Goal: Information Seeking & Learning: Check status

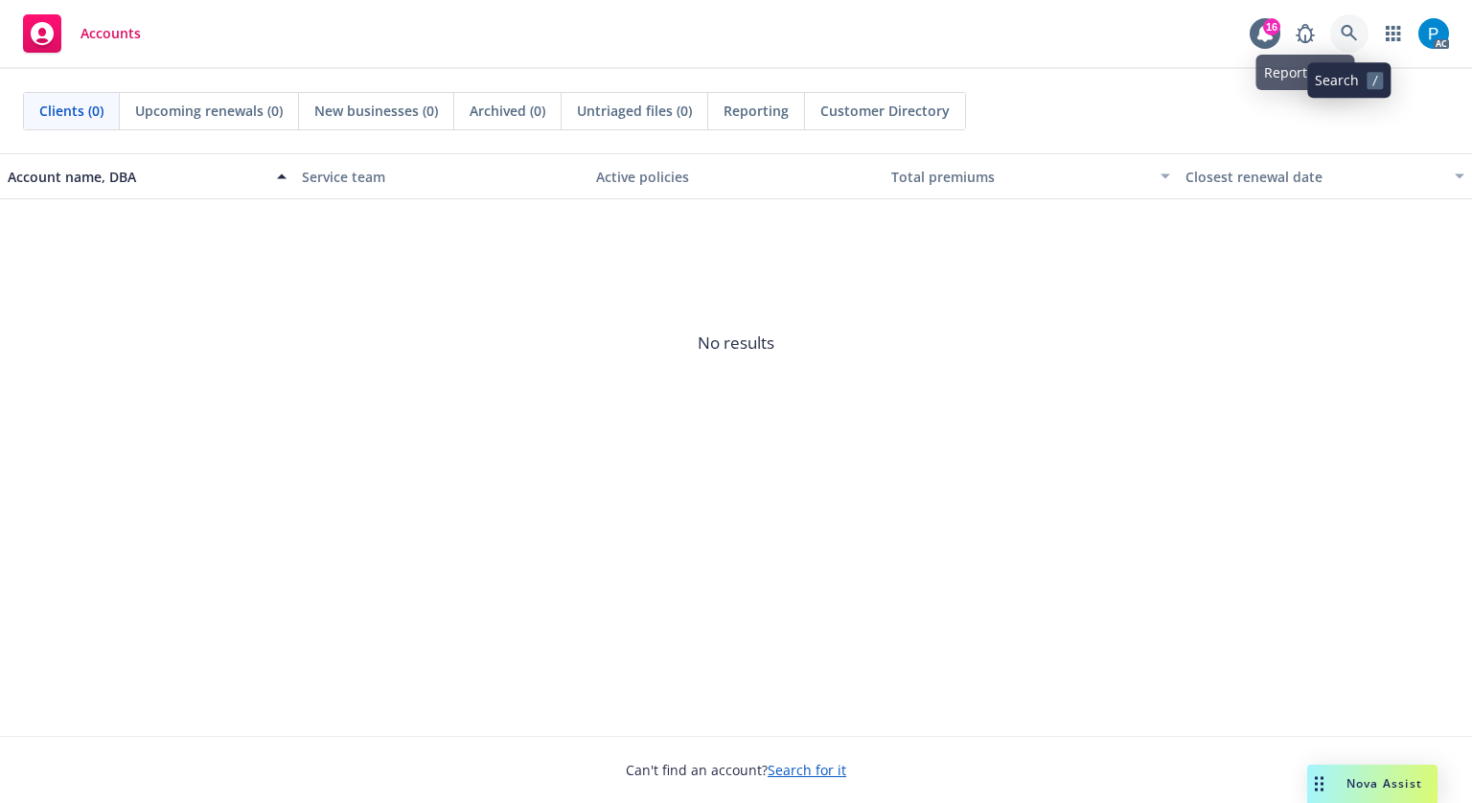
click at [1355, 35] on icon at bounding box center [1349, 33] width 17 height 17
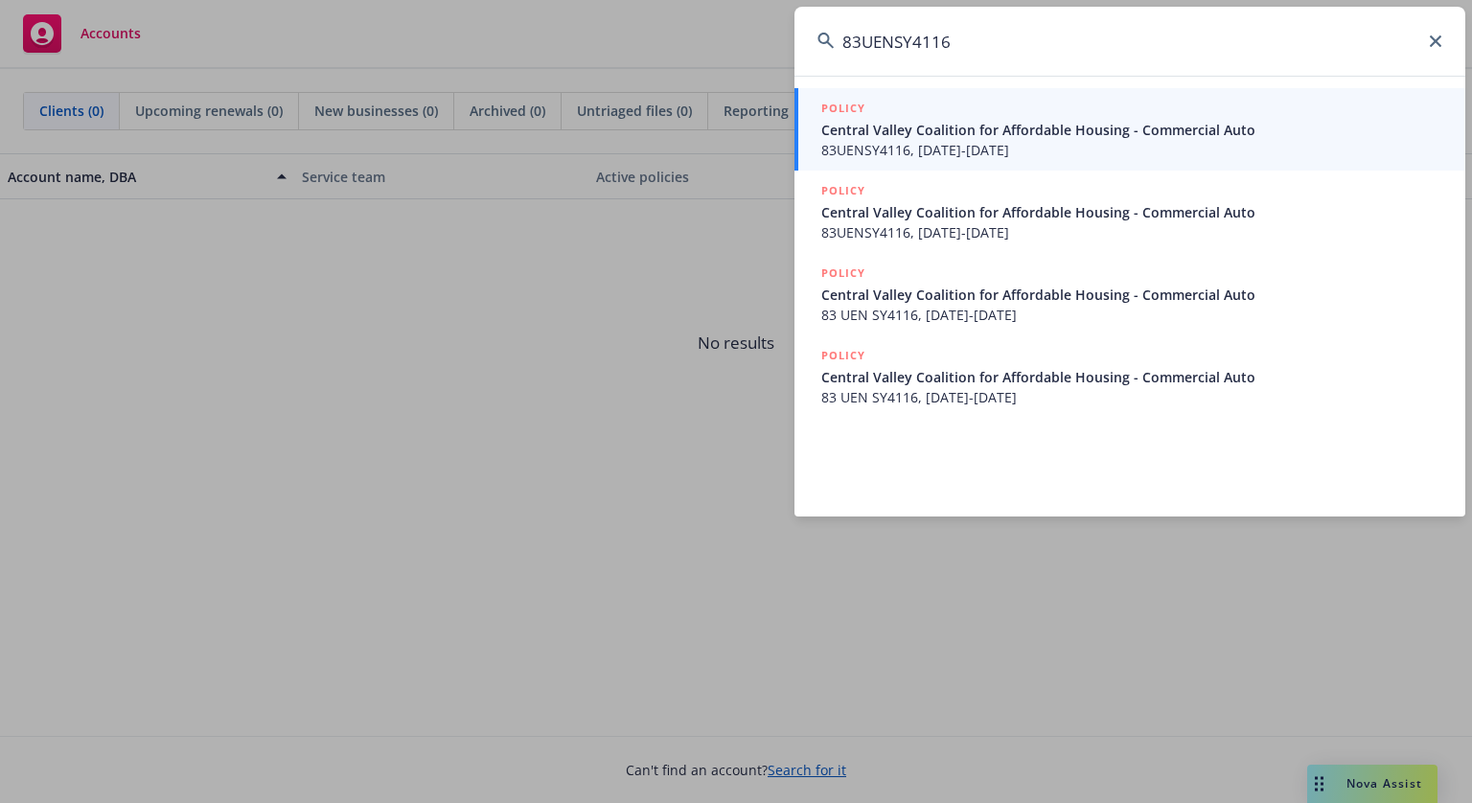
type input "83UENSY4116"
click at [949, 156] on span "83UENSY4116, [DATE]-[DATE]" at bounding box center [1132, 150] width 621 height 20
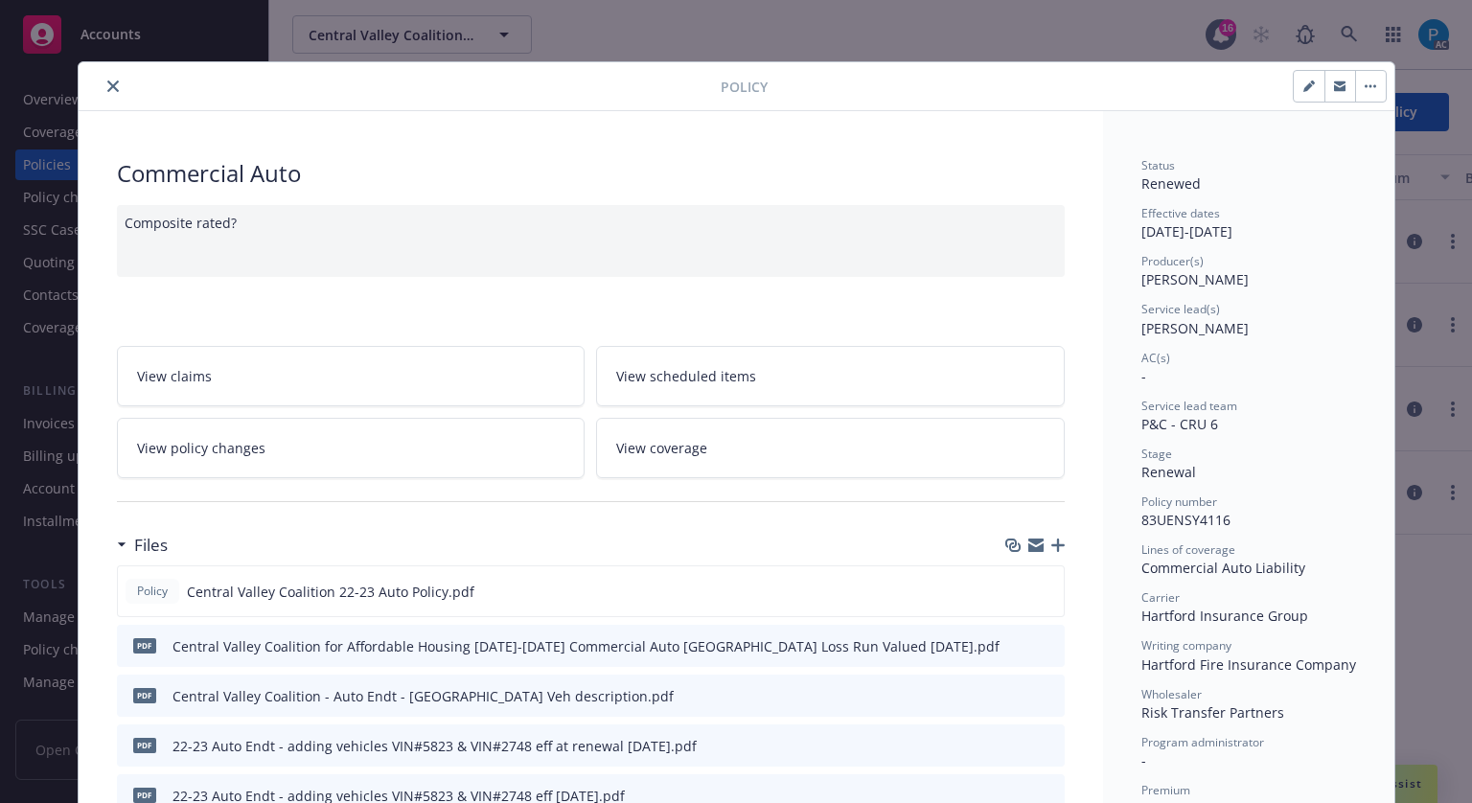
click at [107, 87] on icon "close" at bounding box center [113, 87] width 12 height 12
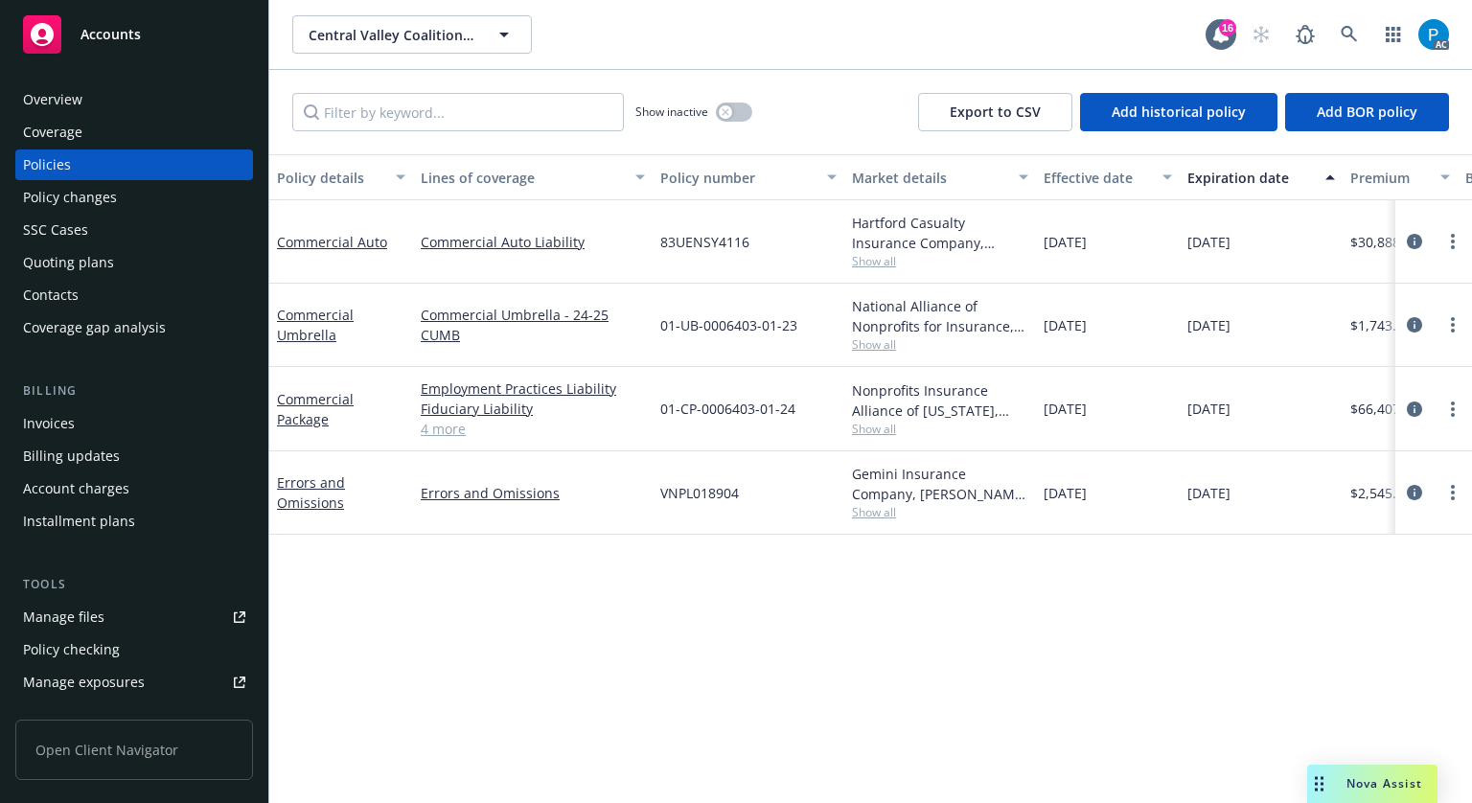
click at [90, 414] on div "Invoices" at bounding box center [134, 423] width 222 height 31
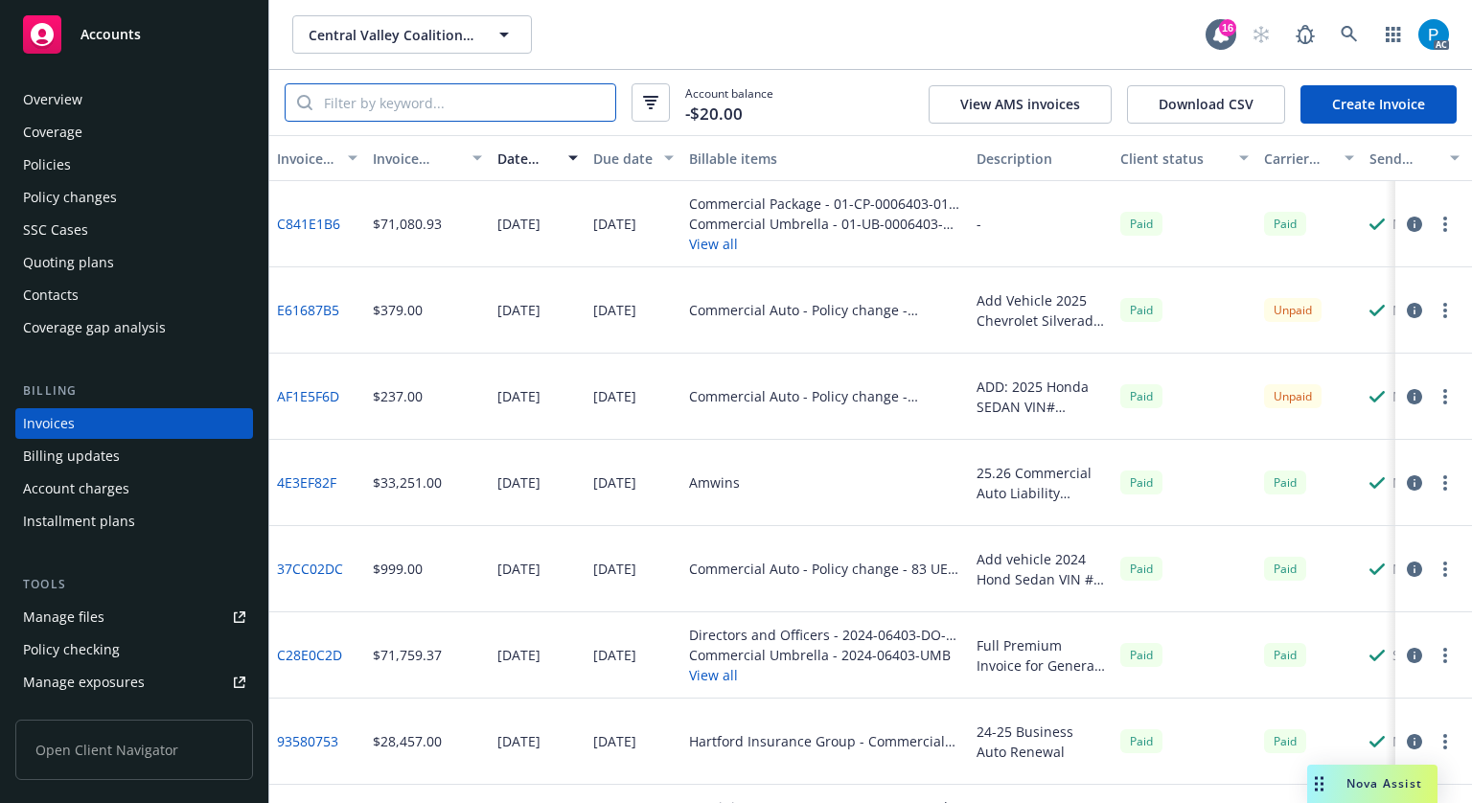
click at [441, 107] on input "search" at bounding box center [464, 102] width 303 height 36
paste input "83UENSY4116"
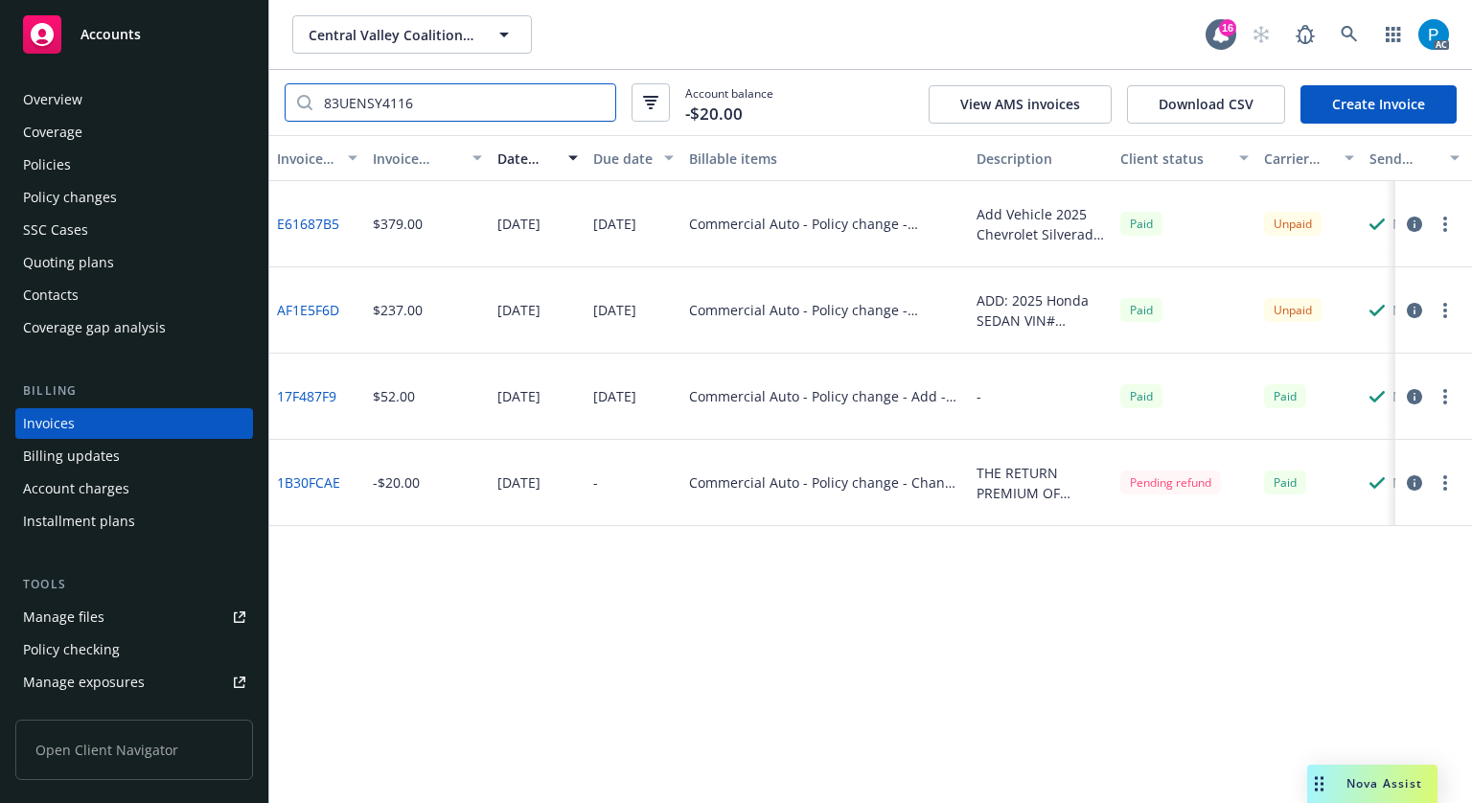
type input "83UENSY4116"
click at [1411, 227] on icon "button" at bounding box center [1414, 224] width 15 height 15
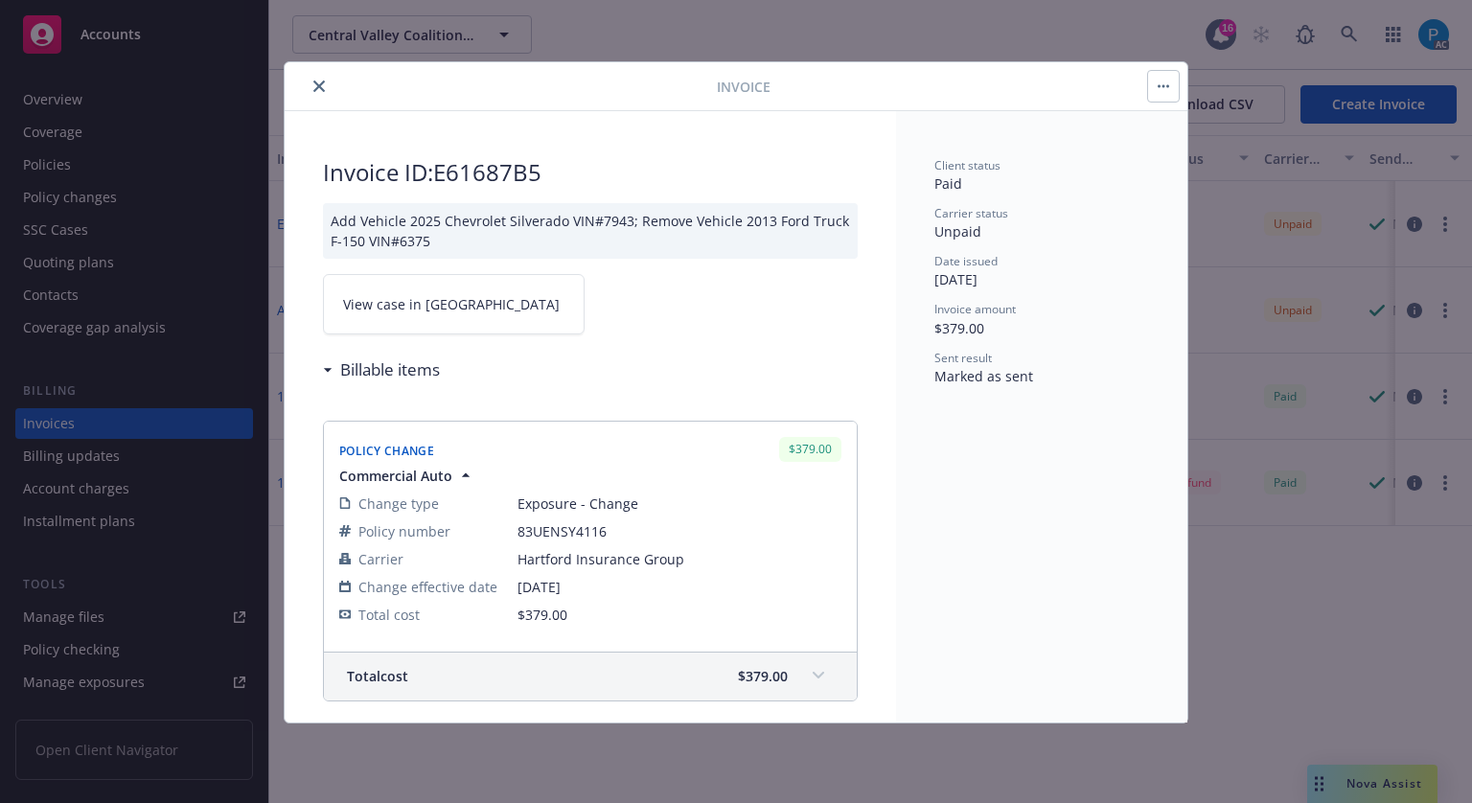
click at [429, 290] on link "View case in SSC" at bounding box center [454, 304] width 262 height 60
drag, startPoint x: 544, startPoint y: 178, endPoint x: 441, endPoint y: 158, distance: 105.5
click at [441, 158] on h2 "Invoice ID: E61687B5" at bounding box center [590, 172] width 535 height 31
copy h2 "E61687B5"
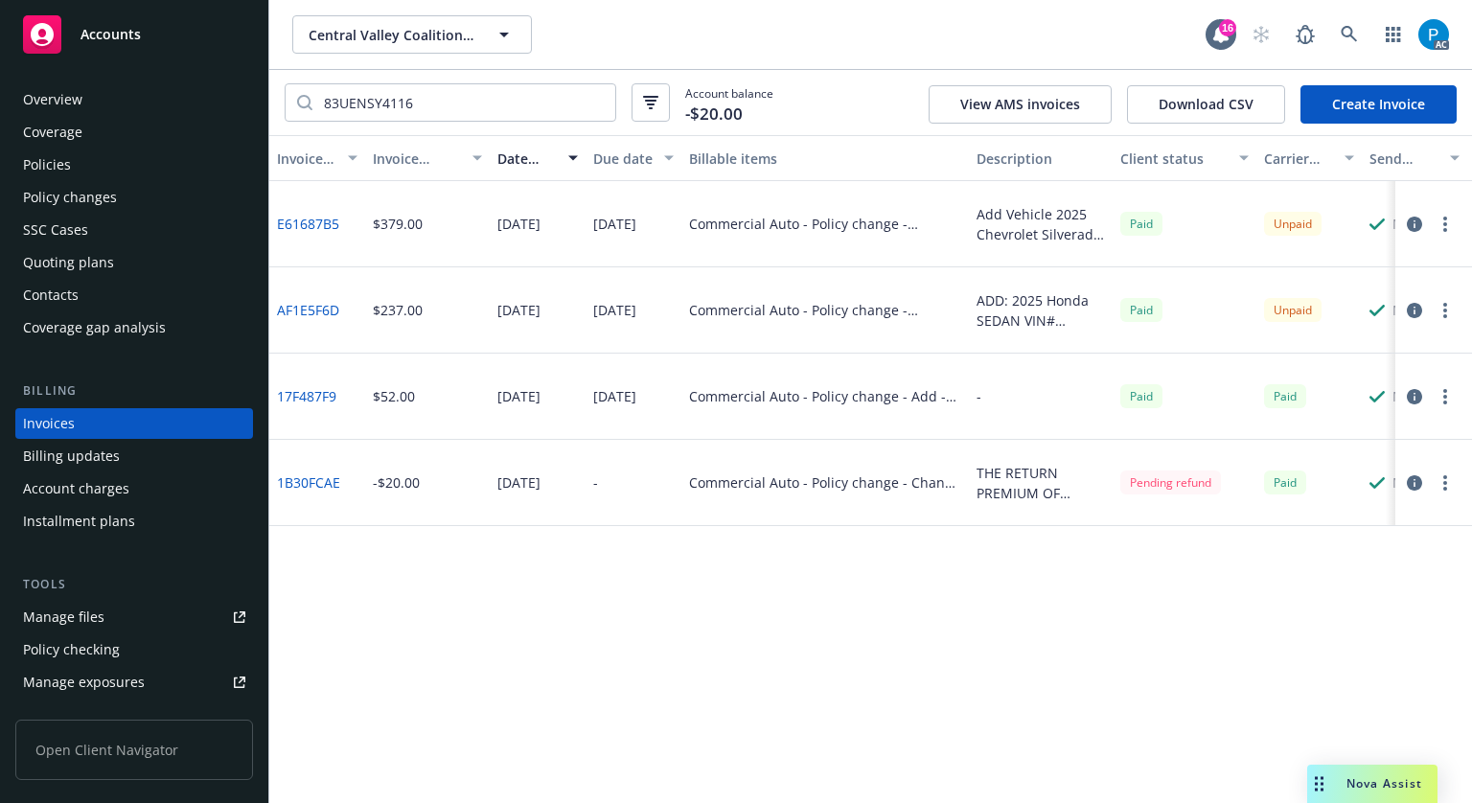
drag, startPoint x: 164, startPoint y: 30, endPoint x: 174, endPoint y: 35, distance: 12.0
click at [164, 30] on div "Accounts" at bounding box center [134, 34] width 222 height 38
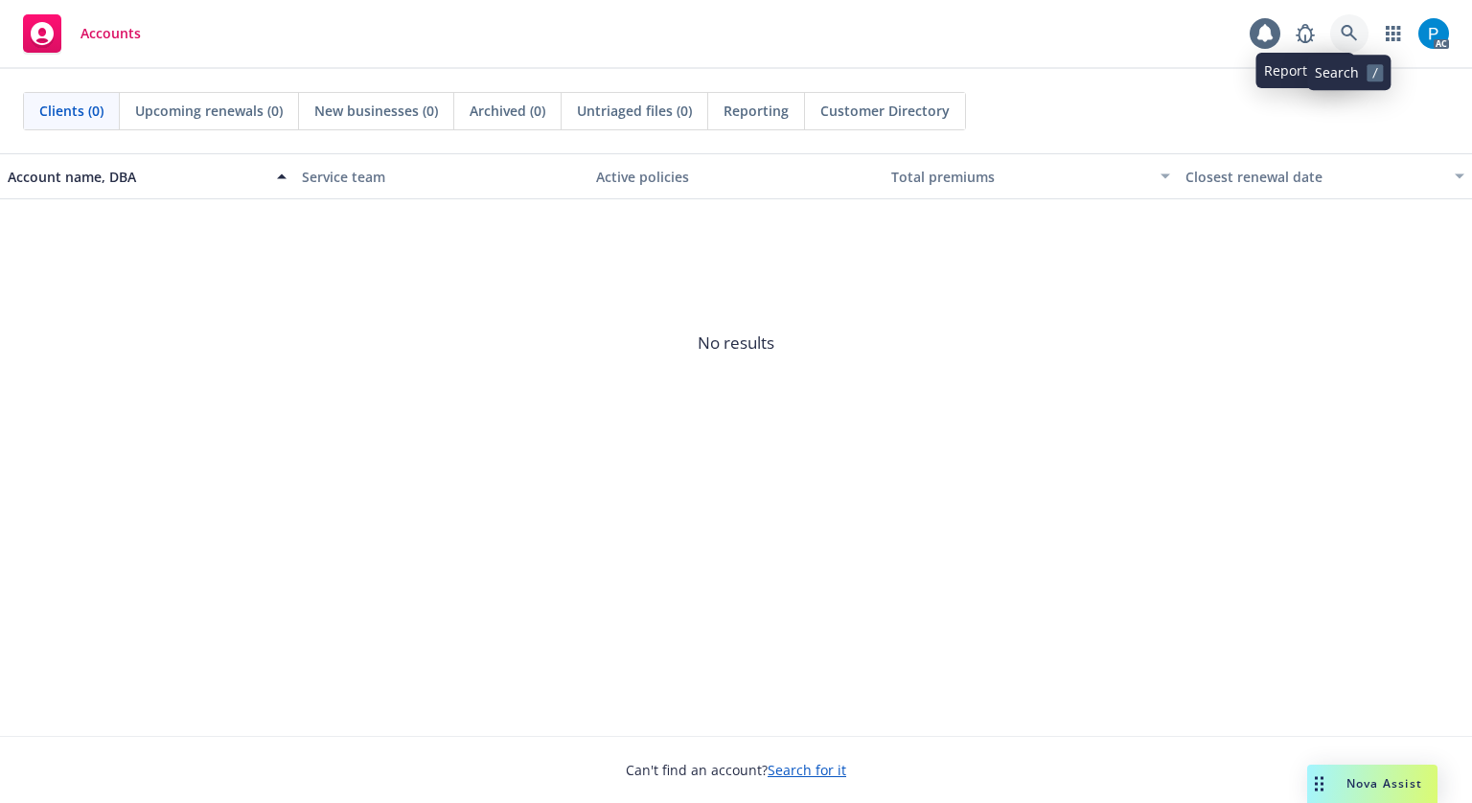
click at [1332, 34] on link at bounding box center [1350, 33] width 38 height 38
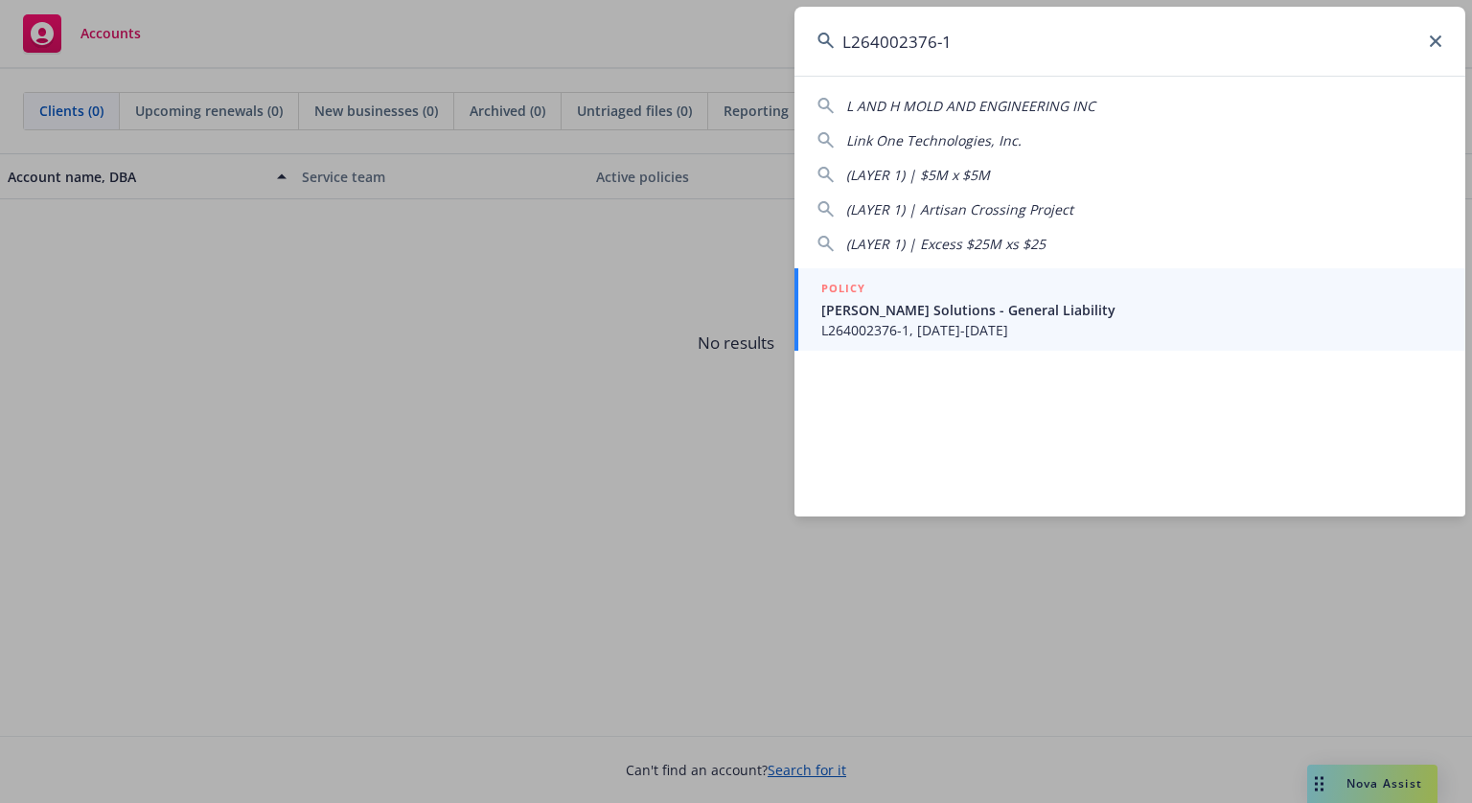
type input "L264002376-1"
click at [936, 313] on span "Thomas Clark Solutions - General Liability" at bounding box center [1132, 310] width 621 height 20
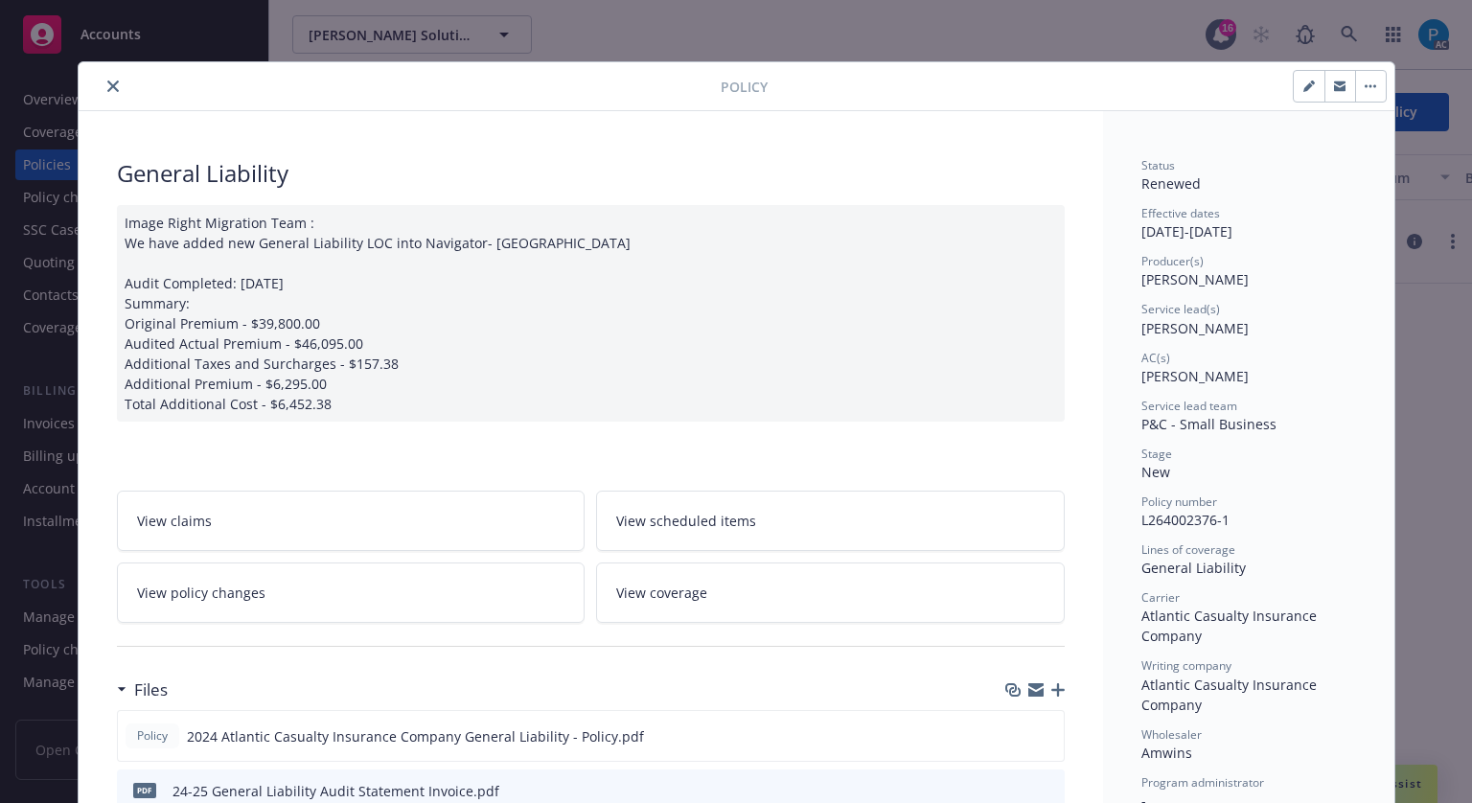
click at [107, 84] on icon "close" at bounding box center [113, 87] width 12 height 12
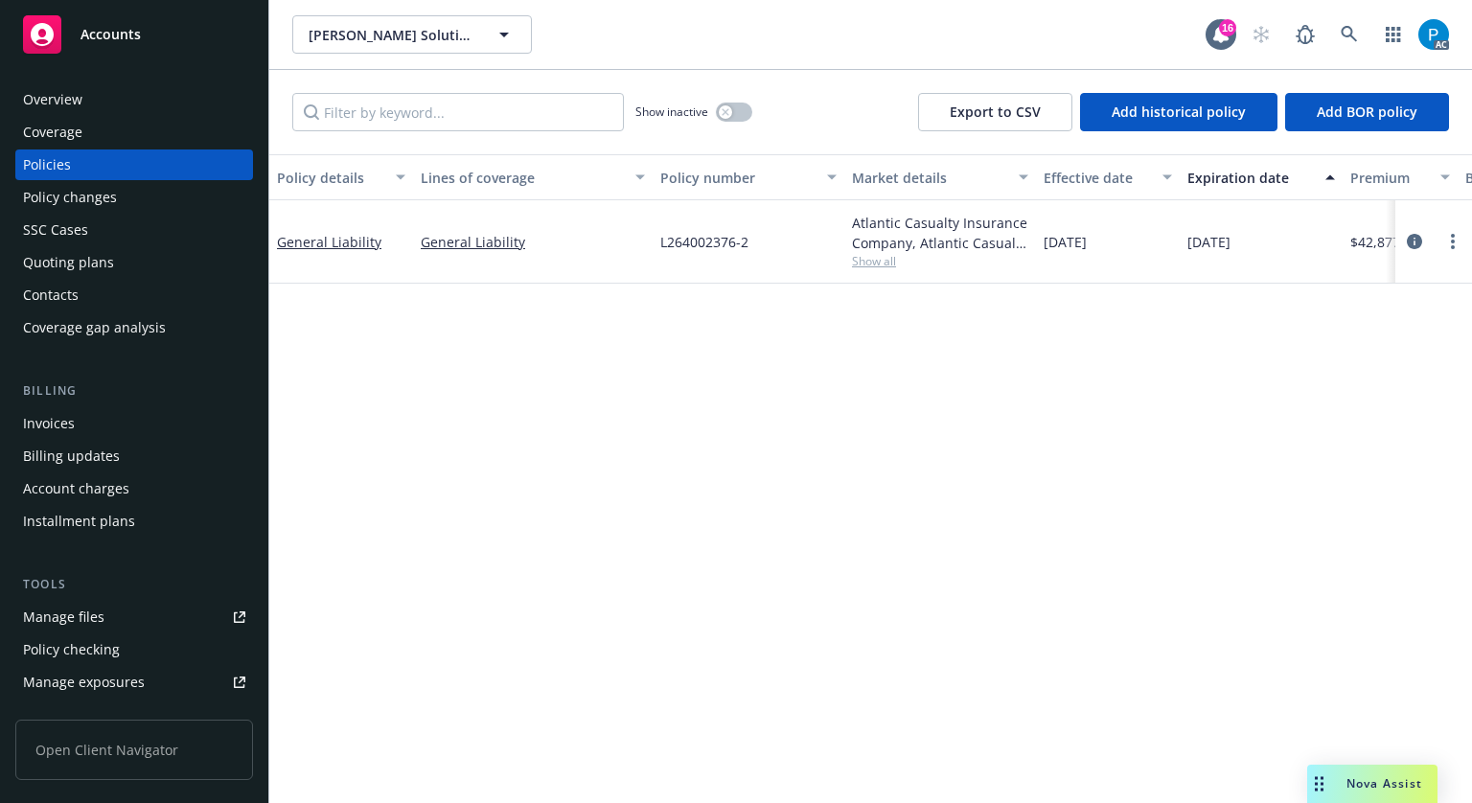
click at [77, 423] on div "Invoices" at bounding box center [134, 423] width 222 height 31
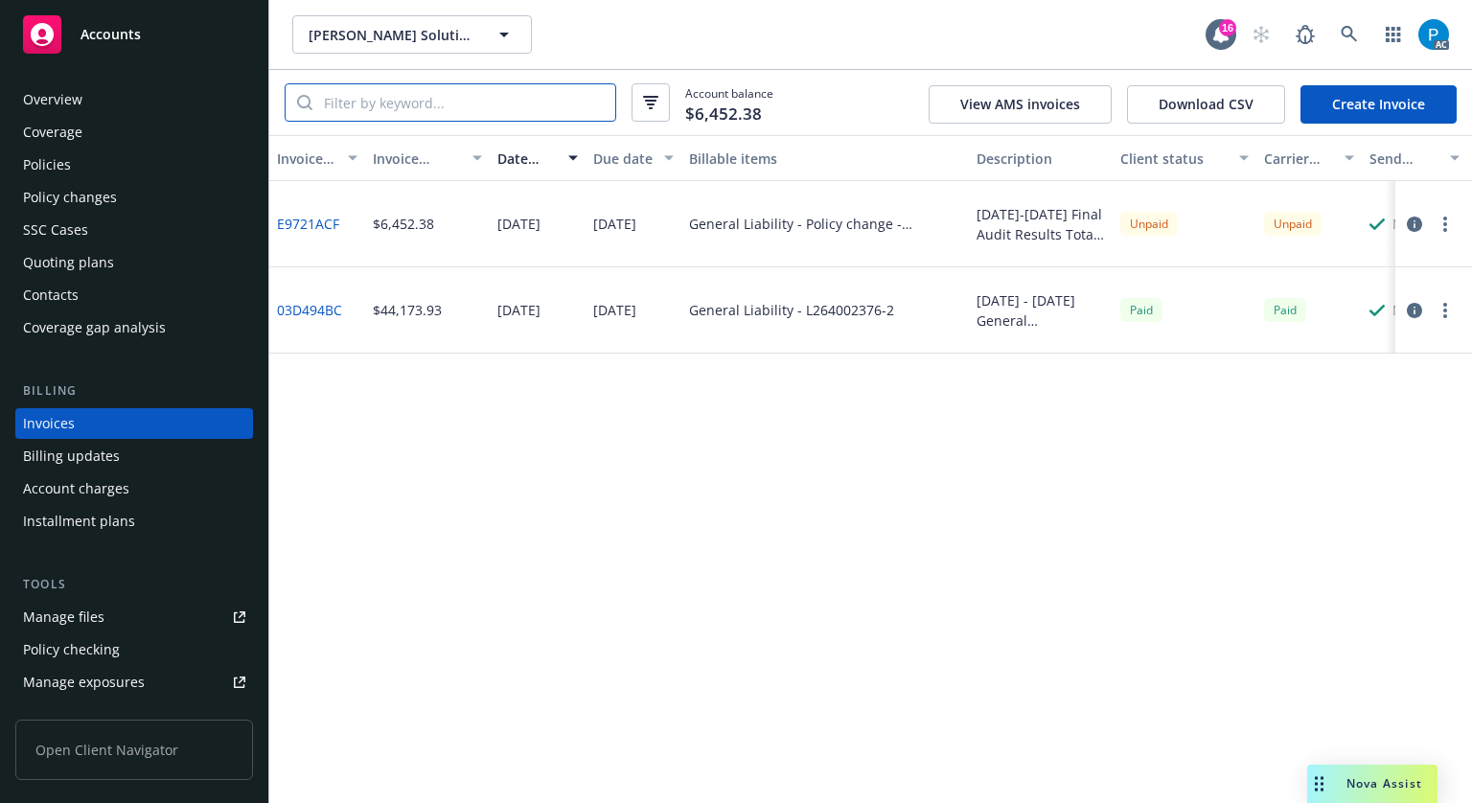
click at [322, 110] on input "search" at bounding box center [464, 102] width 303 height 36
paste input "L264002376-1"
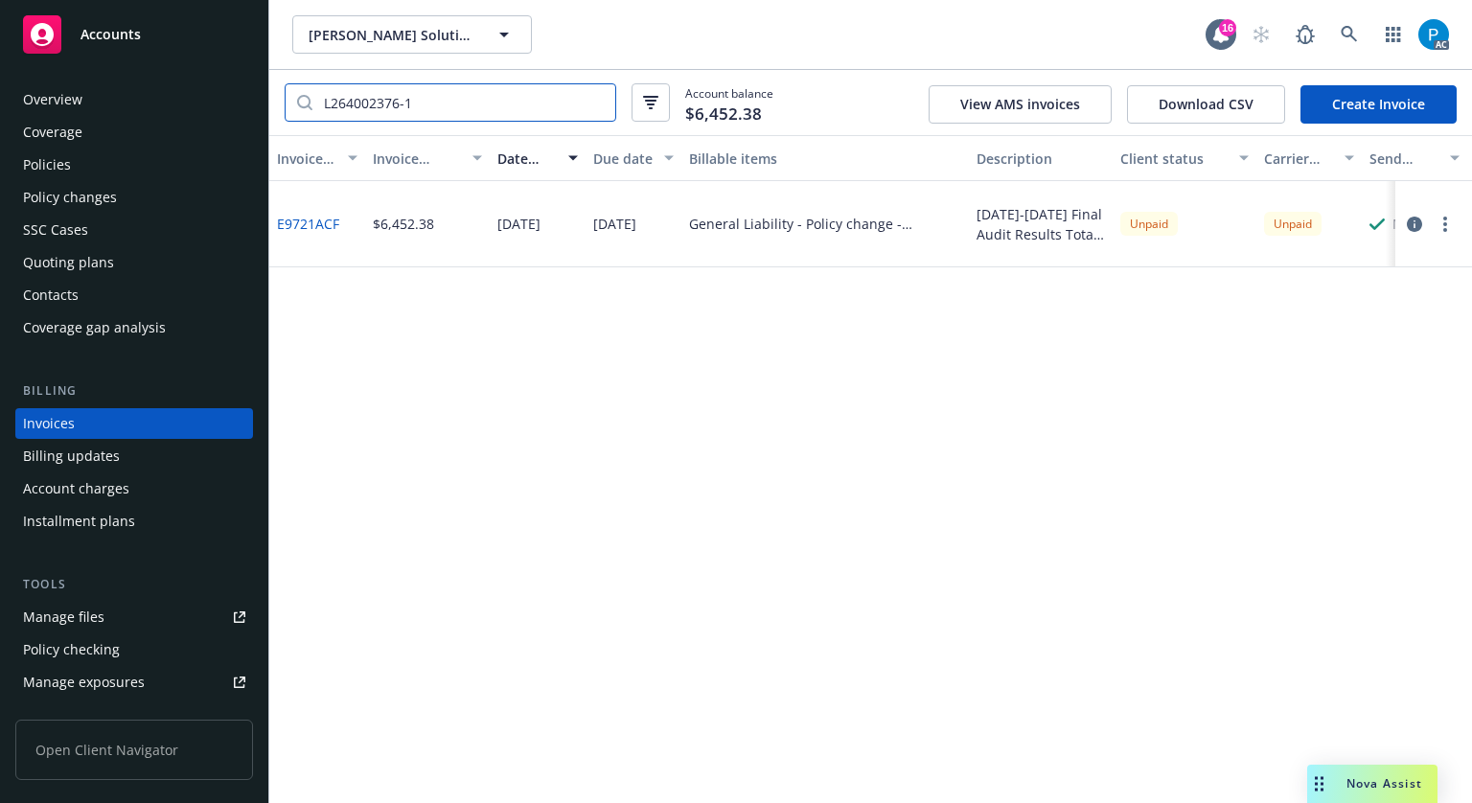
type input "L264002376-1"
click at [1424, 223] on button "button" at bounding box center [1414, 224] width 23 height 23
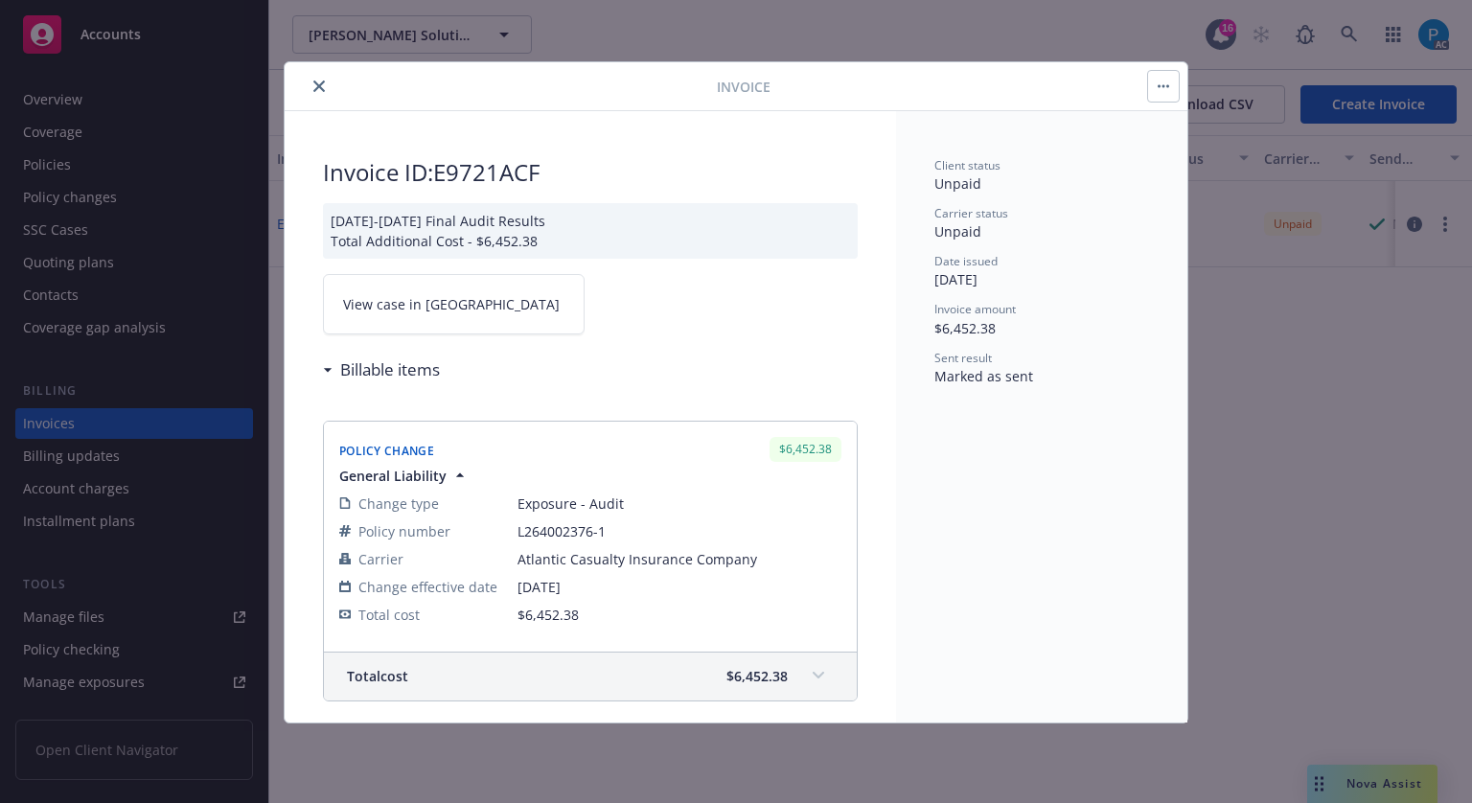
click at [450, 313] on link "View case in SSC" at bounding box center [454, 304] width 262 height 60
